Goal: Task Accomplishment & Management: Manage account settings

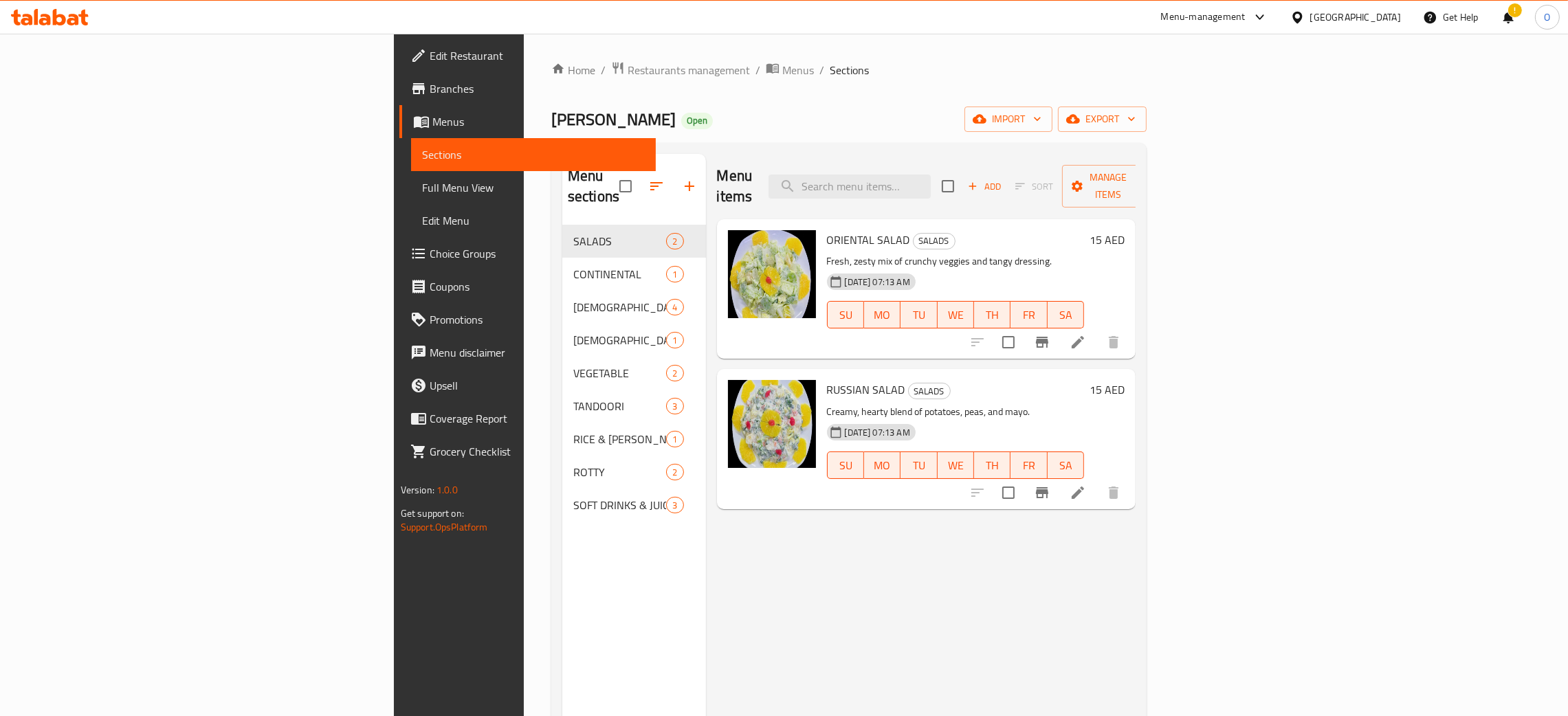
click at [551, 83] on div "Home / Restaurants management / Menus / Sections Chin Chang Open import export …" at bounding box center [849, 471] width 596 height 820
click at [628, 65] on span "Restaurants management" at bounding box center [689, 70] width 122 height 16
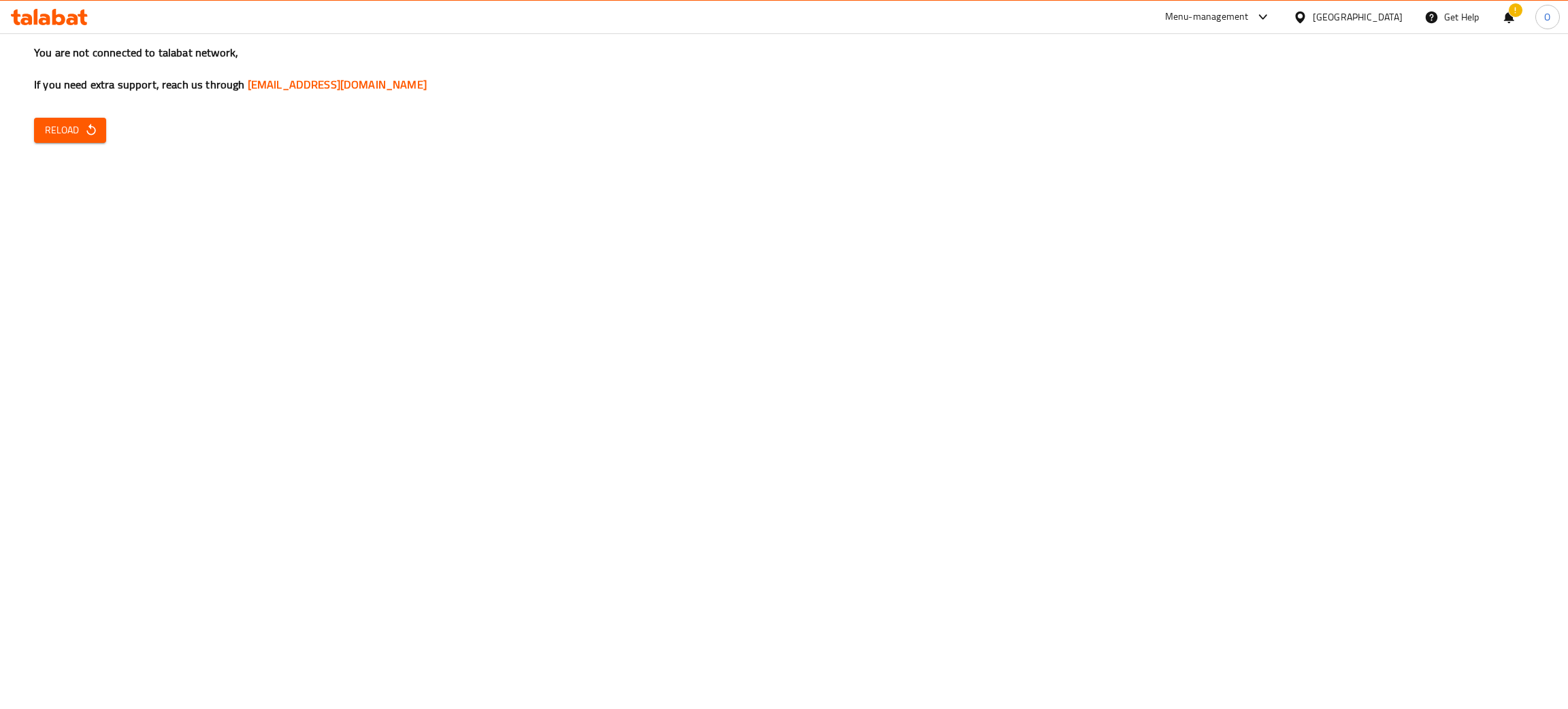
click at [96, 123] on button "Reload" at bounding box center [70, 130] width 72 height 26
click at [74, 125] on span "Reload" at bounding box center [70, 130] width 50 height 17
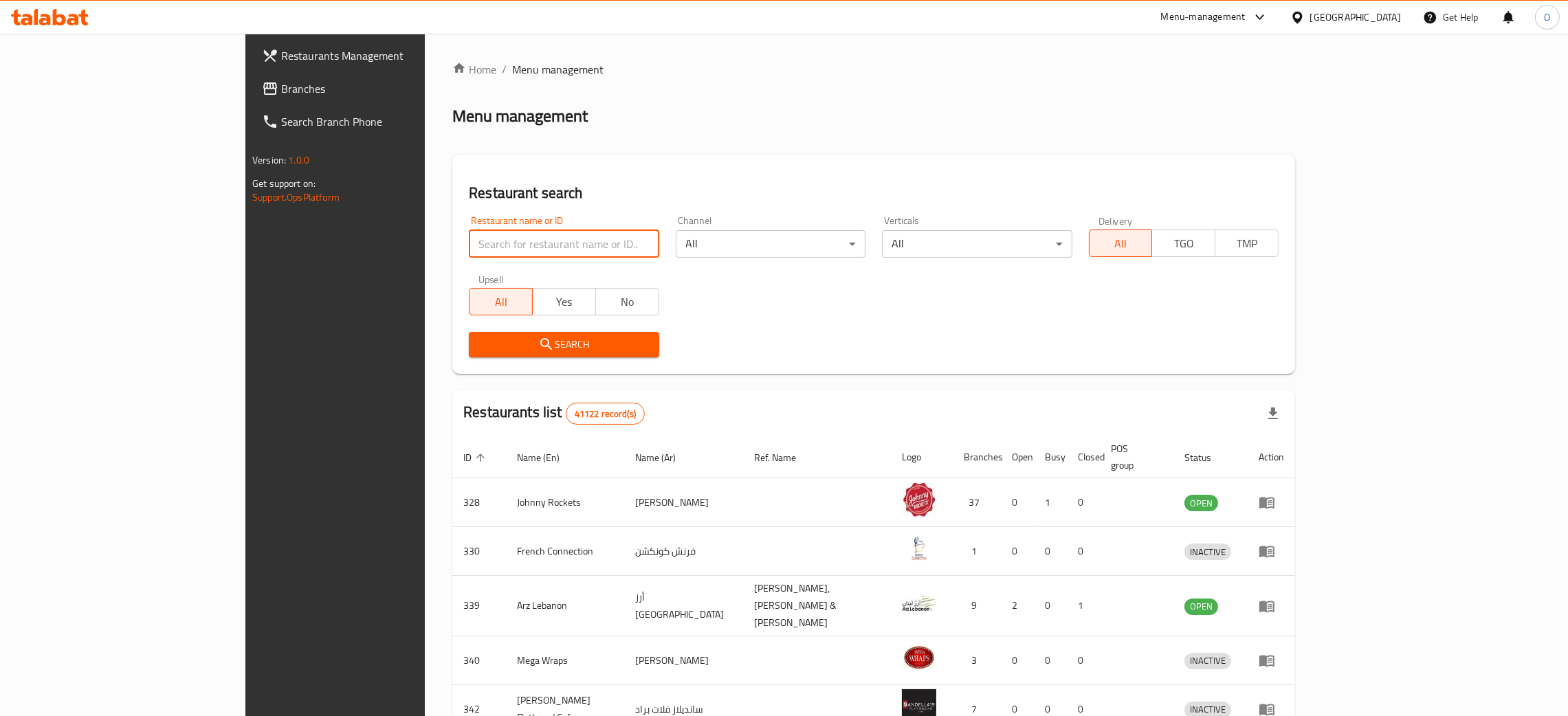
drag, startPoint x: 400, startPoint y: 241, endPoint x: 487, endPoint y: 256, distance: 88.3
click at [469, 242] on input "search" at bounding box center [564, 244] width 189 height 28
paste input "Star Steaming Mug Restaurant"
click button "Search" at bounding box center [564, 345] width 189 height 26
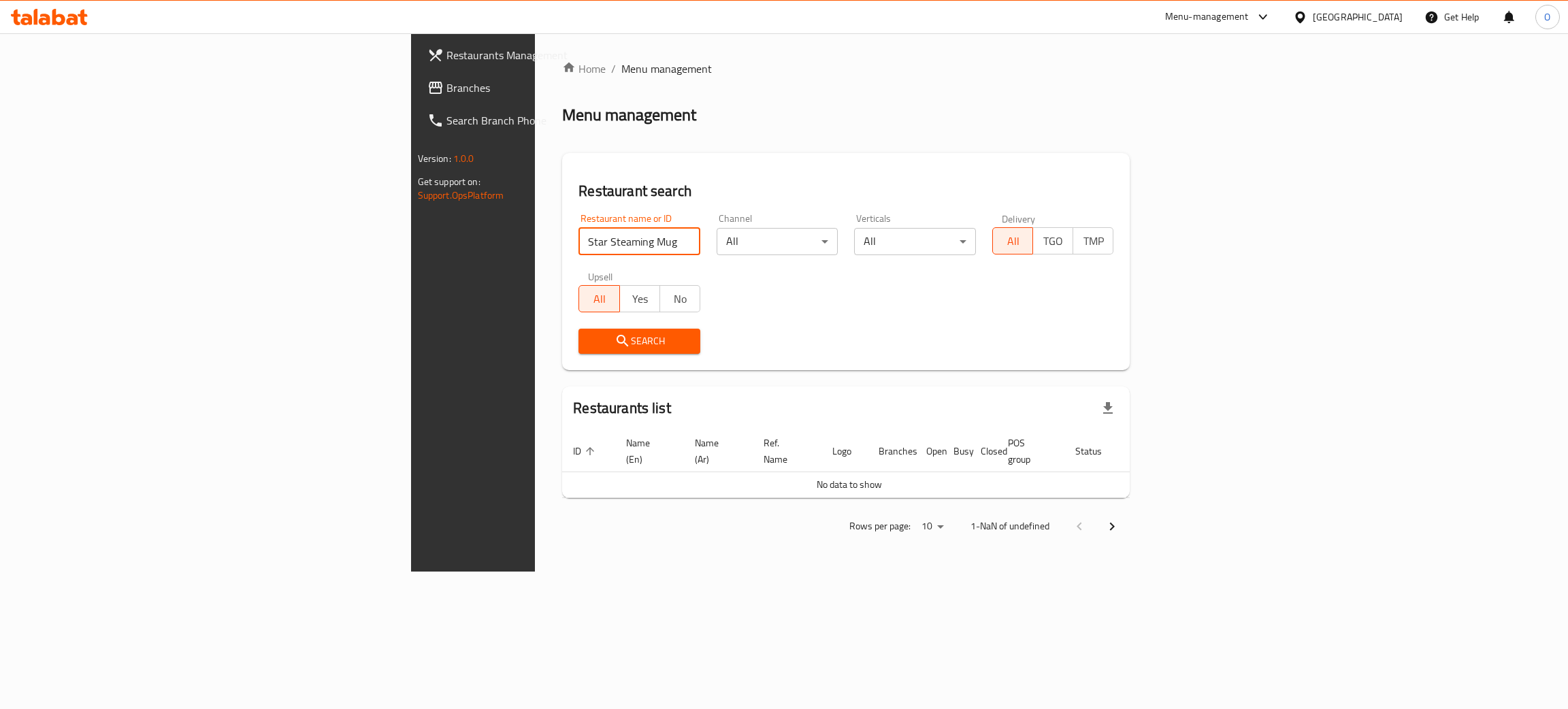
click at [579, 239] on input "Star Steaming Mug Restaurant" at bounding box center [639, 242] width 122 height 27
click button "Search" at bounding box center [639, 342] width 122 height 26
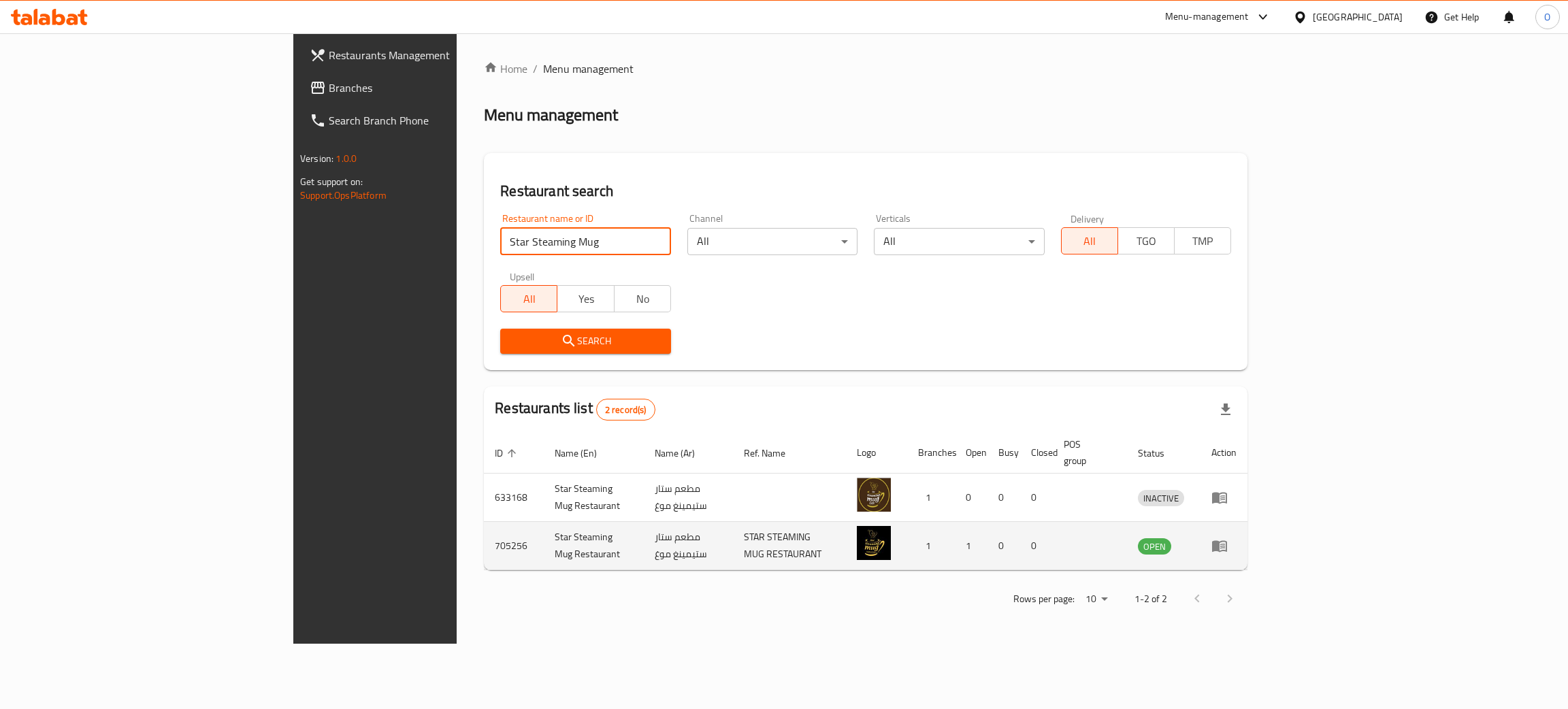
click at [484, 533] on td "705256" at bounding box center [514, 545] width 60 height 49
copy td "705256"
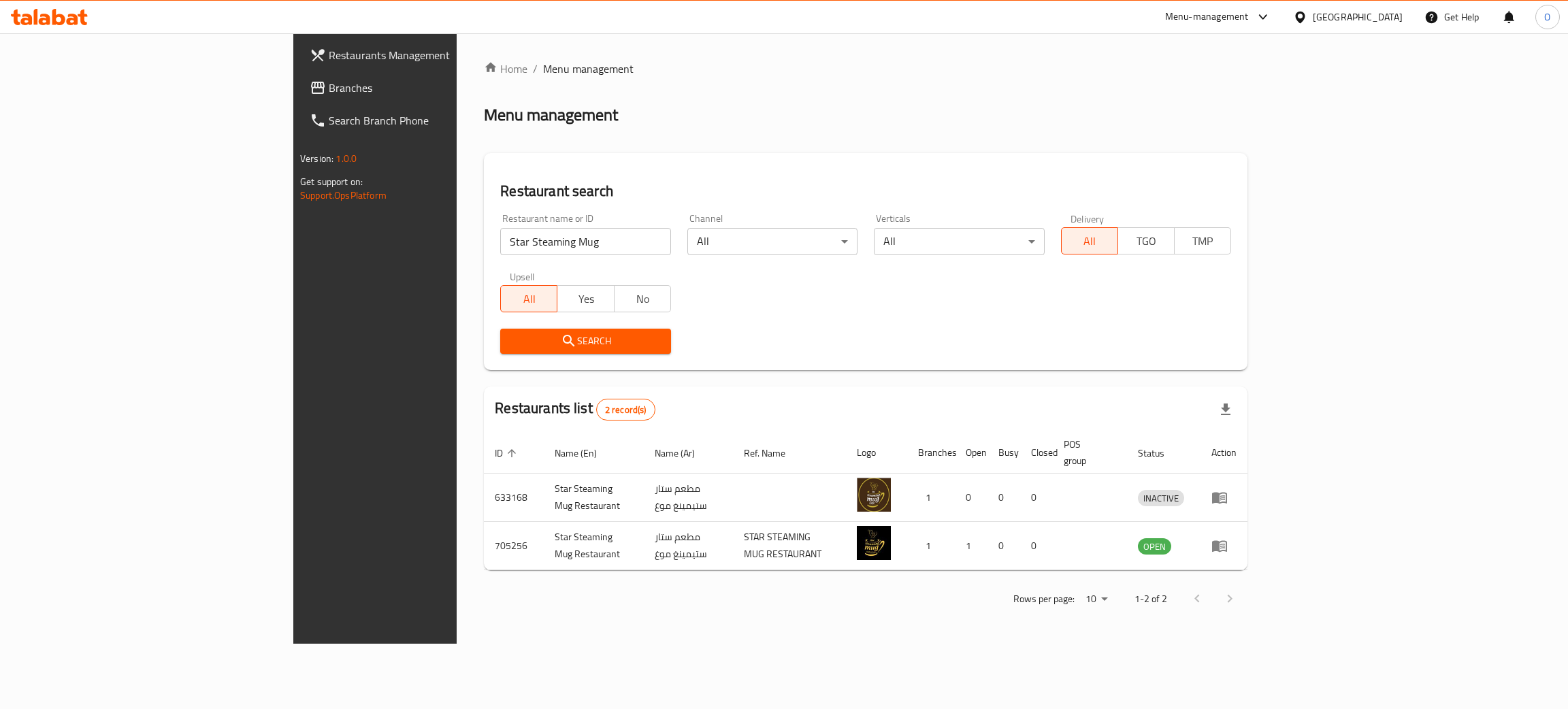
drag, startPoint x: 427, startPoint y: 244, endPoint x: 0, endPoint y: 155, distance: 436.2
click at [293, 160] on div "Restaurants Management Branches Search Branch Phone Version: 1.0.0 Get support …" at bounding box center [783, 338] width 981 height 610
paste input "705256"
type input "705256"
click button "Search" at bounding box center [585, 342] width 170 height 26
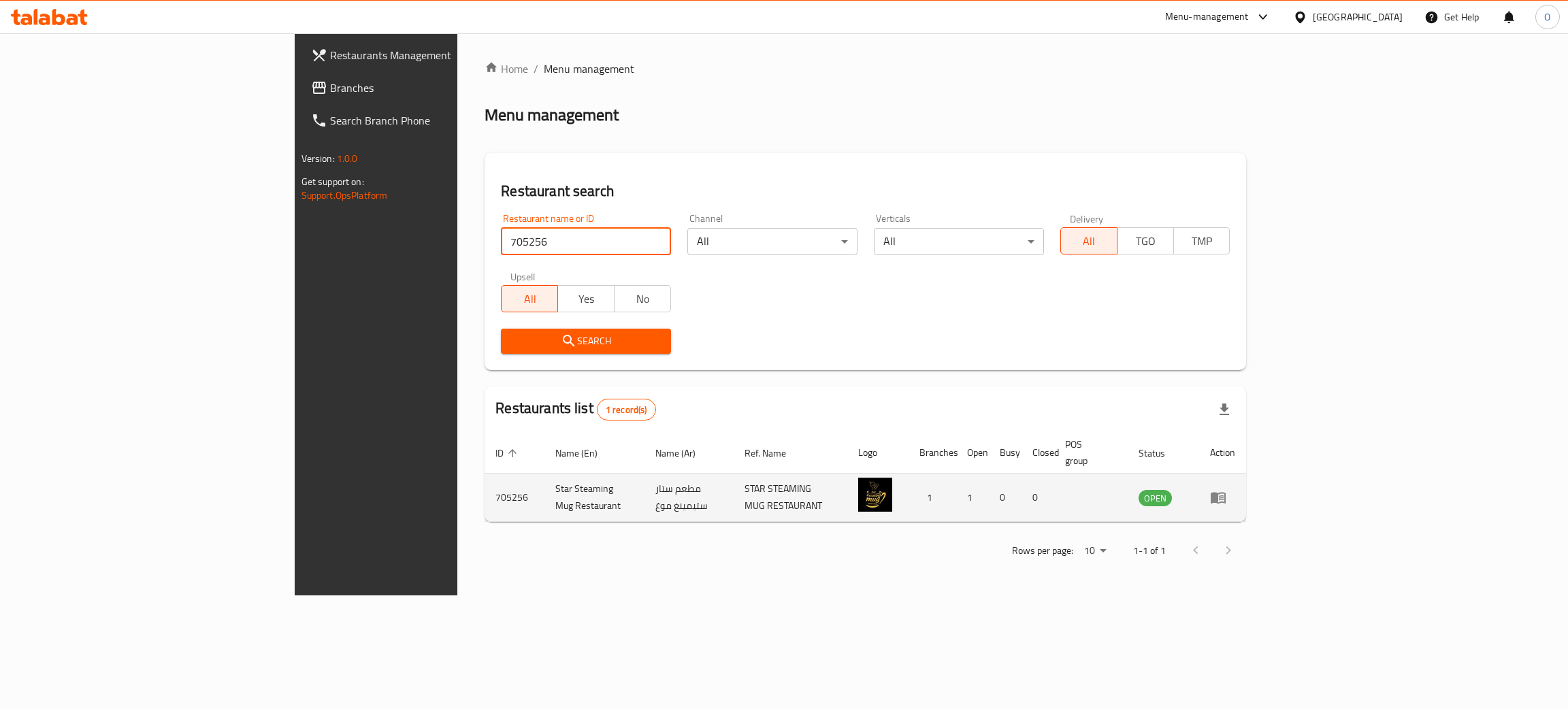
click at [1225, 493] on icon "enhanced table" at bounding box center [1219, 499] width 15 height 12
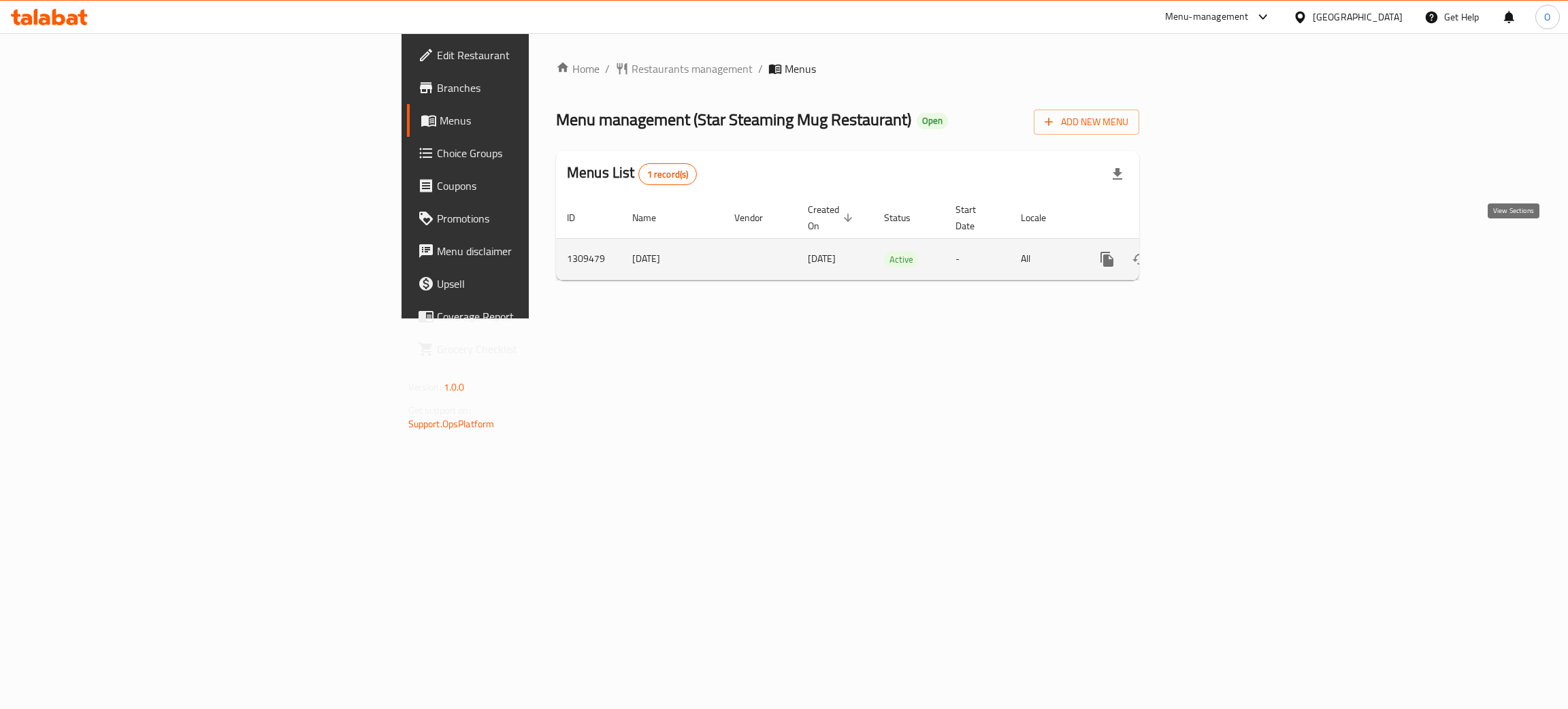
click at [1213, 251] on icon "enhanced table" at bounding box center [1205, 259] width 16 height 16
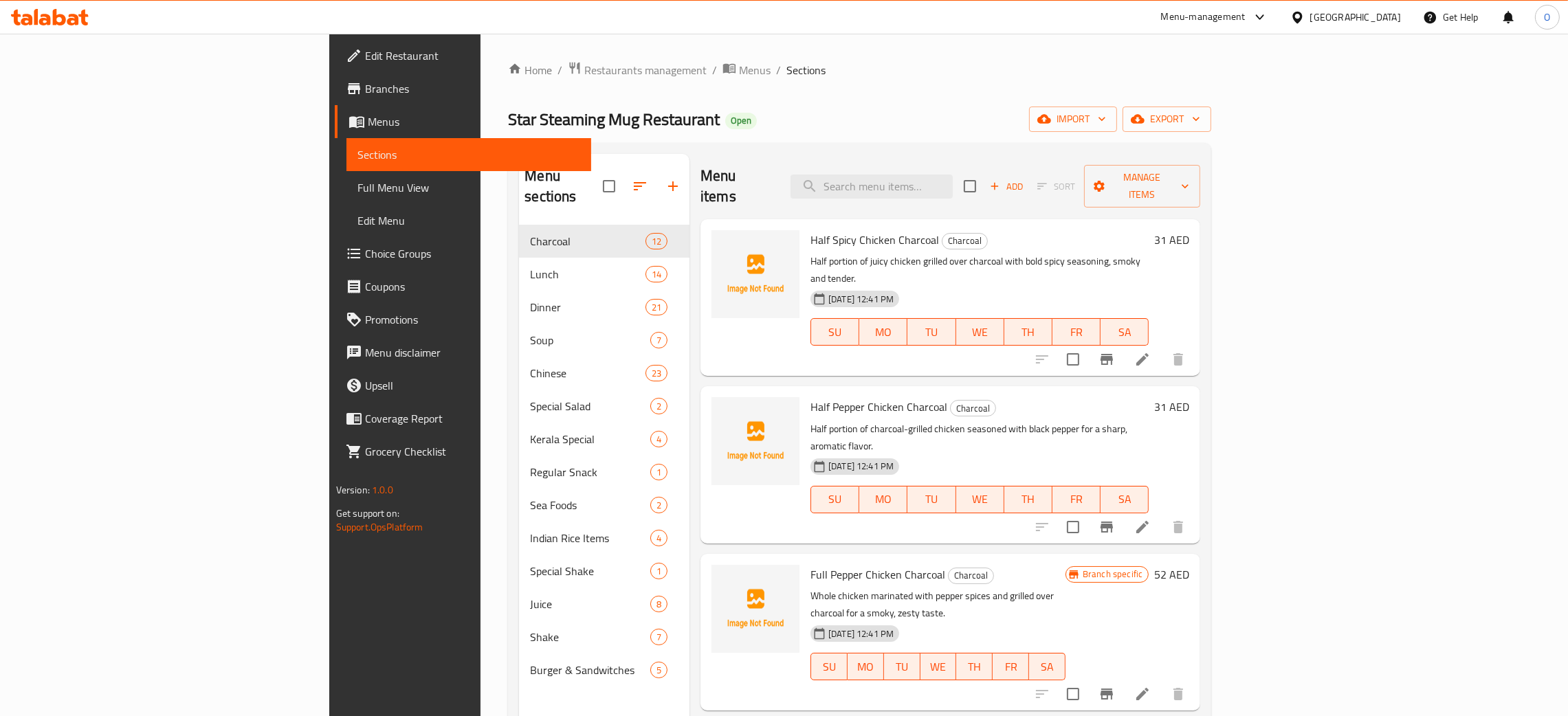
click at [365, 56] on span "Edit Restaurant" at bounding box center [473, 55] width 215 height 16
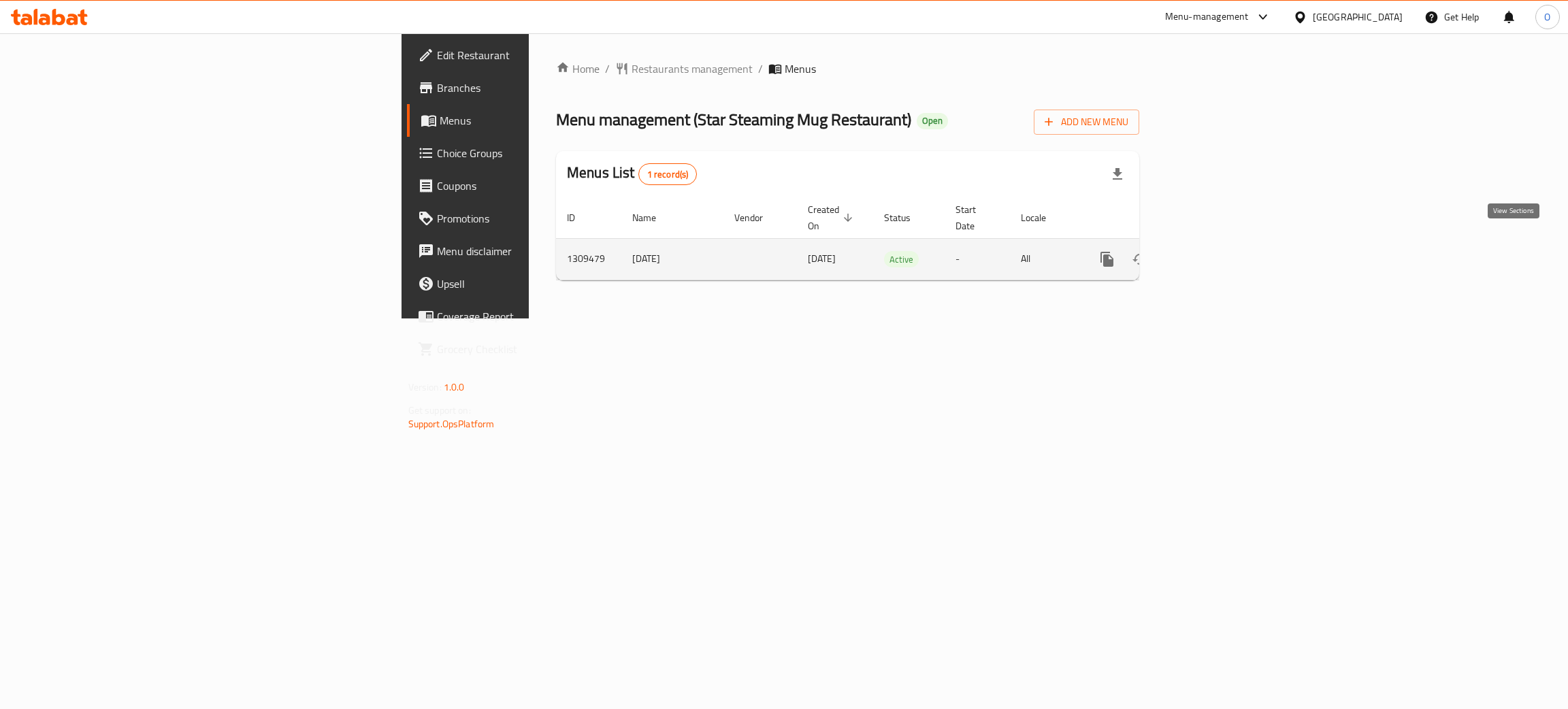
click at [1211, 253] on icon "enhanced table" at bounding box center [1205, 259] width 12 height 12
